Goal: Transaction & Acquisition: Purchase product/service

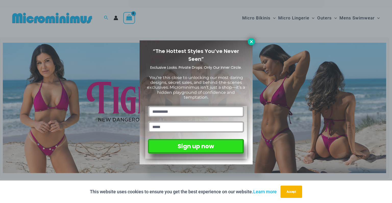
click at [251, 42] on icon at bounding box center [251, 41] width 3 height 3
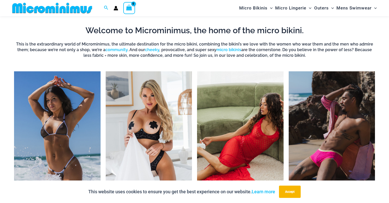
scroll to position [391, 0]
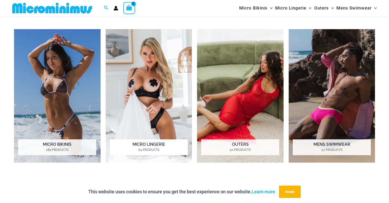
click at [166, 74] on img "Visit product category Micro Lingerie" at bounding box center [149, 95] width 87 height 133
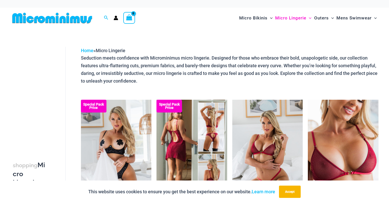
click at [195, 136] on img at bounding box center [192, 153] width 71 height 106
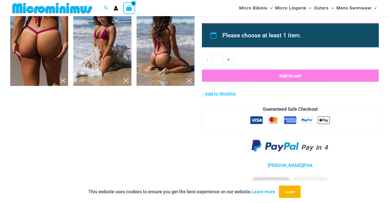
scroll to position [516, 0]
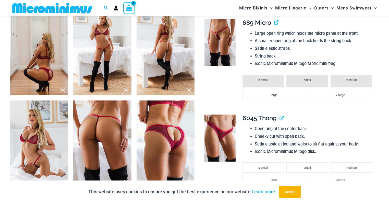
scroll to position [431, 0]
